Goal: Transaction & Acquisition: Purchase product/service

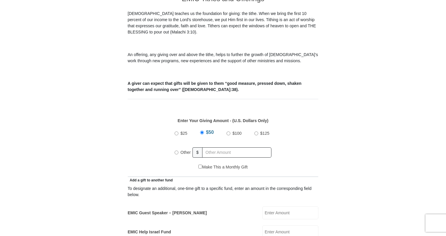
click at [175, 150] on input "Other" at bounding box center [176, 152] width 4 height 4
radio input "true"
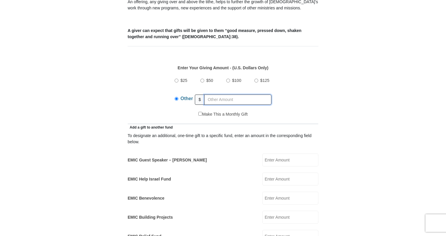
scroll to position [234, 0]
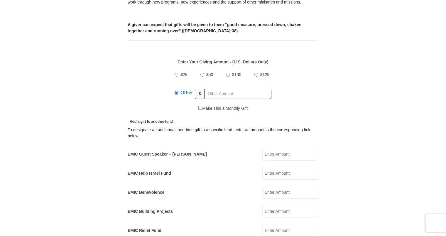
click at [264, 166] on input "EMIC Help Israel Fund" at bounding box center [290, 172] width 56 height 13
type input "300.00"
click at [266, 147] on input "EMIC Guest Speaker – [PERSON_NAME]" at bounding box center [290, 153] width 56 height 13
type input "100.00"
click at [208, 89] on input "text" at bounding box center [237, 94] width 67 height 10
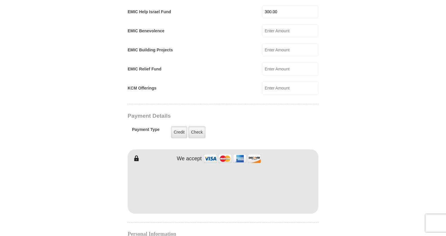
scroll to position [381, 0]
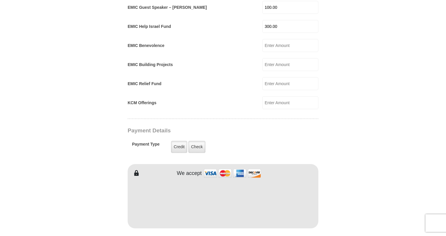
type input "100.00"
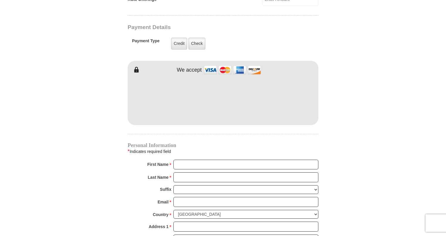
scroll to position [498, 0]
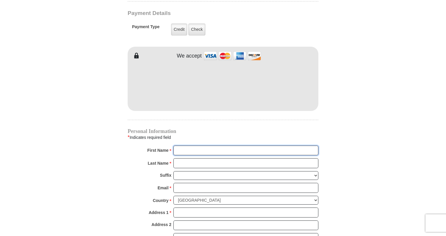
click at [192, 145] on input "First Name *" at bounding box center [245, 150] width 145 height 10
type input "[PERSON_NAME] and [PERSON_NAME]"
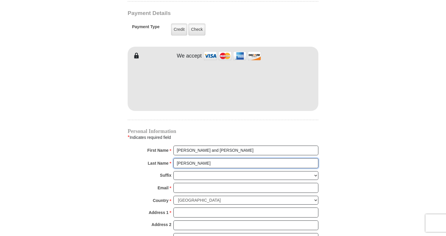
type input "[PERSON_NAME]"
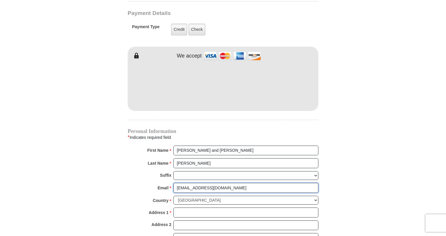
type input "[EMAIL_ADDRESS][DOMAIN_NAME]"
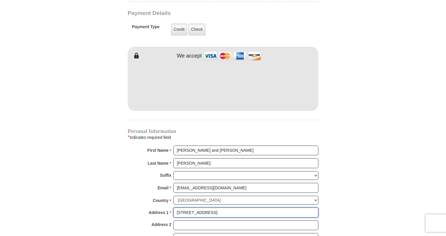
type input "[STREET_ADDRESS]"
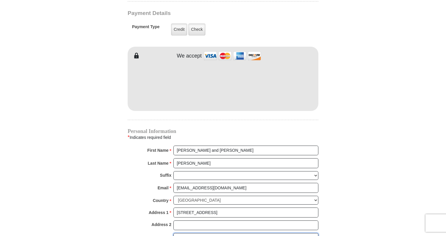
type input "[PERSON_NAME]"
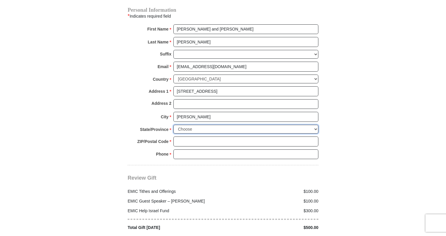
scroll to position [621, 0]
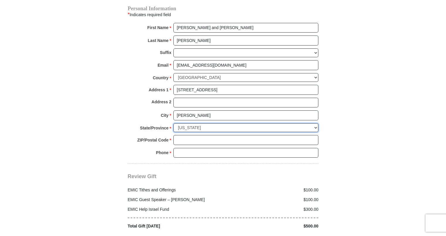
select select "[GEOGRAPHIC_DATA]"
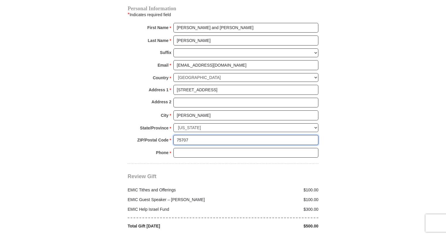
type input "75707"
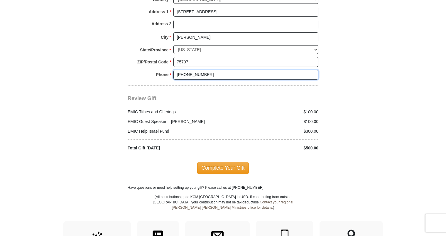
scroll to position [709, 0]
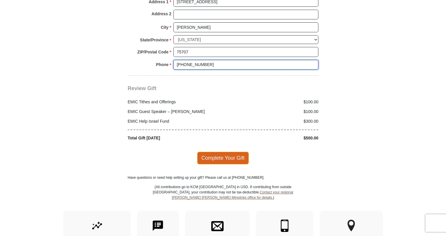
type input "[PHONE_NUMBER]"
click at [232, 152] on span "Complete Your Gift" at bounding box center [223, 158] width 52 height 12
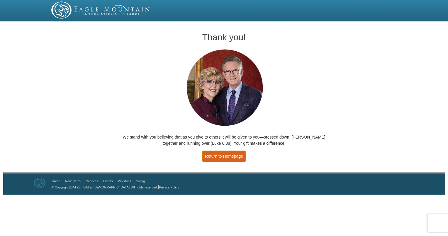
click at [228, 156] on link "Return to Homepage" at bounding box center [223, 155] width 43 height 11
